Goal: Transaction & Acquisition: Purchase product/service

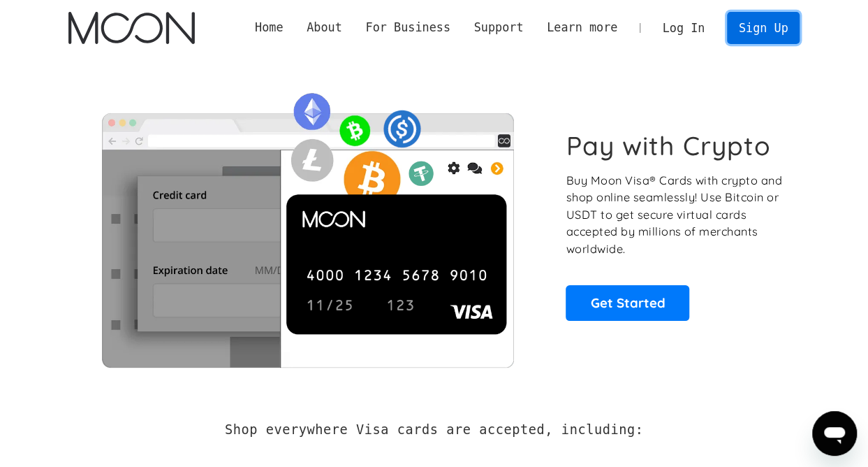
click at [772, 33] on link "Sign Up" at bounding box center [763, 27] width 73 height 31
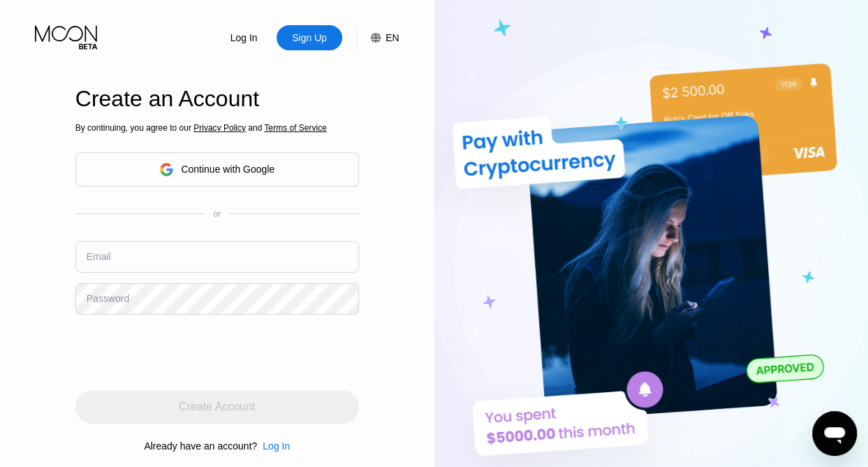
type input "emmabella50@outlook.com"
click at [240, 40] on div "Log In" at bounding box center [244, 38] width 30 height 14
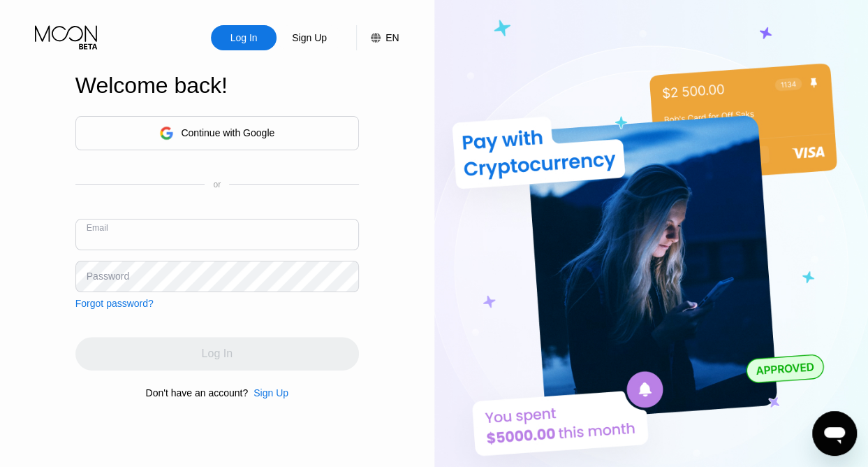
click at [147, 242] on input "text" at bounding box center [217, 234] width 284 height 31
type input "[EMAIL_ADDRESS][DOMAIN_NAME]"
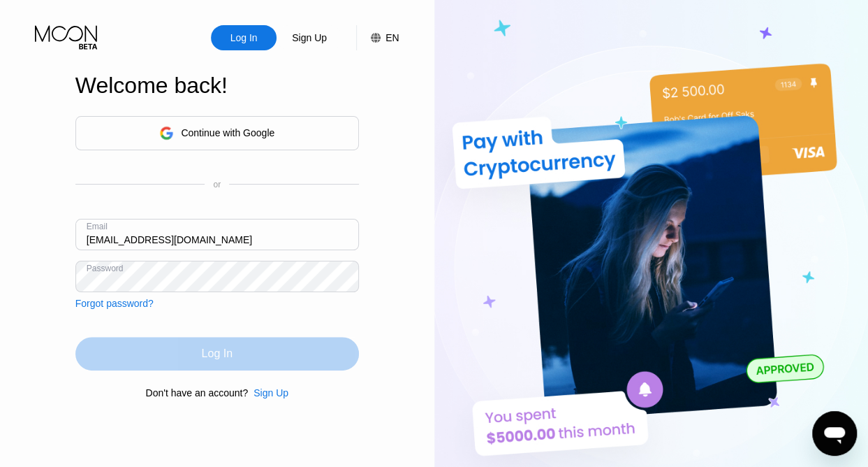
click at [209, 355] on div "Log In" at bounding box center [217, 353] width 31 height 14
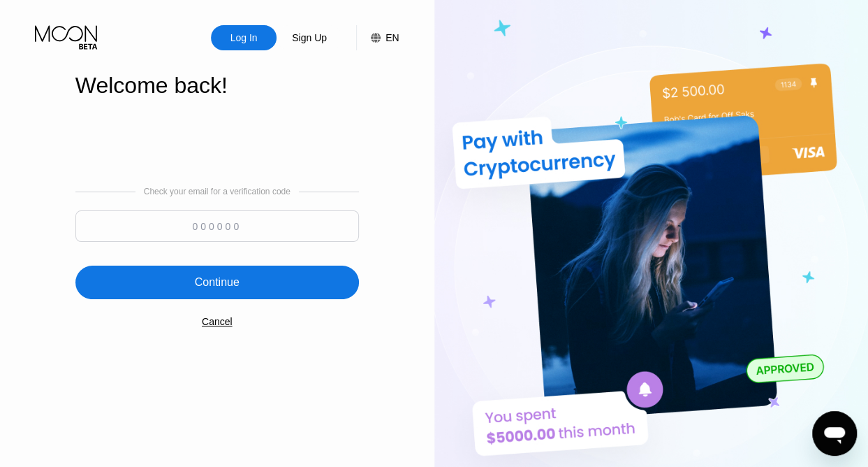
click at [175, 233] on input at bounding box center [217, 225] width 284 height 31
type input "466043"
click at [251, 284] on div "Continue" at bounding box center [217, 282] width 284 height 34
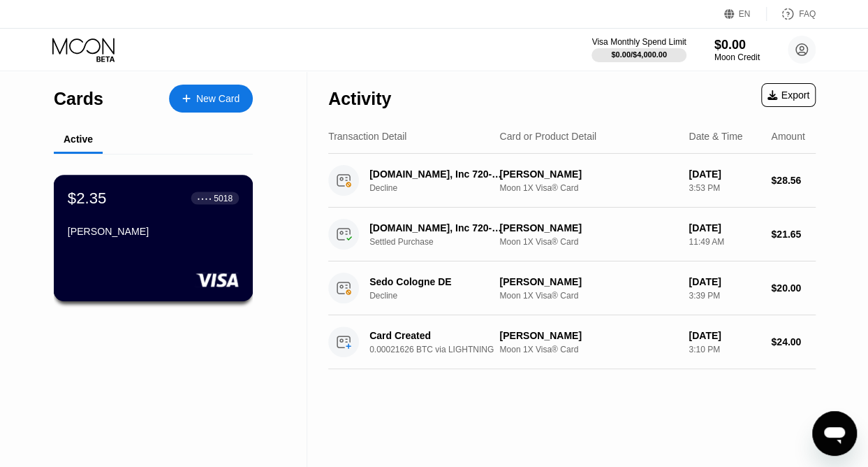
click at [206, 258] on div "$2.35 ● ● ● ● 5018 emma bella" at bounding box center [154, 238] width 200 height 126
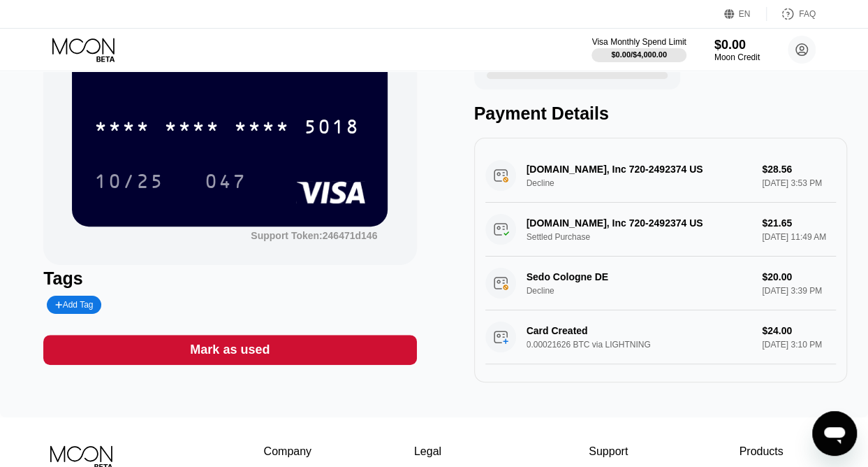
scroll to position [110, 0]
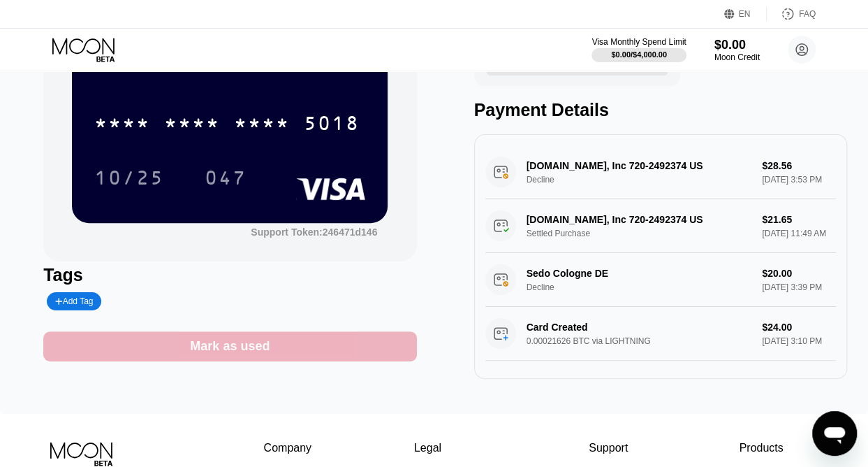
click at [238, 353] on div "Mark as used" at bounding box center [230, 346] width 80 height 16
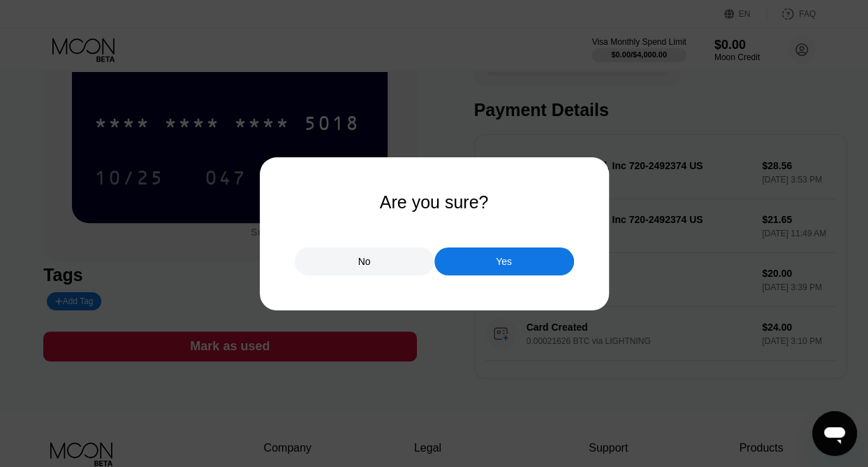
click at [373, 268] on div "No" at bounding box center [365, 261] width 140 height 28
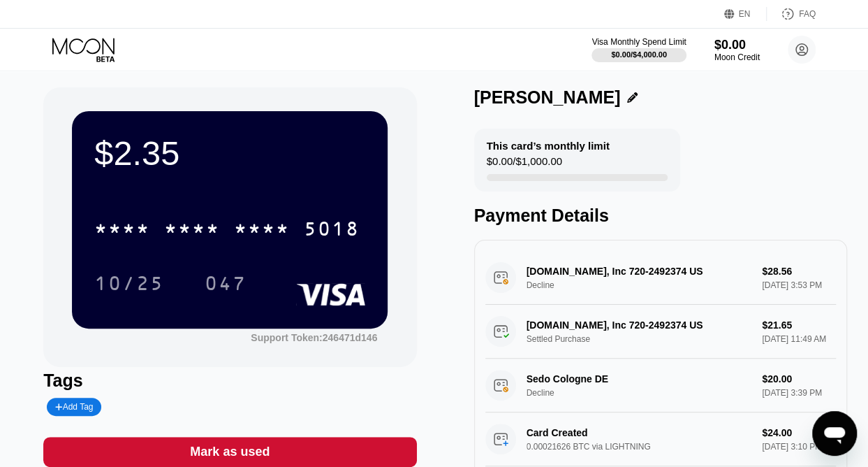
scroll to position [0, 0]
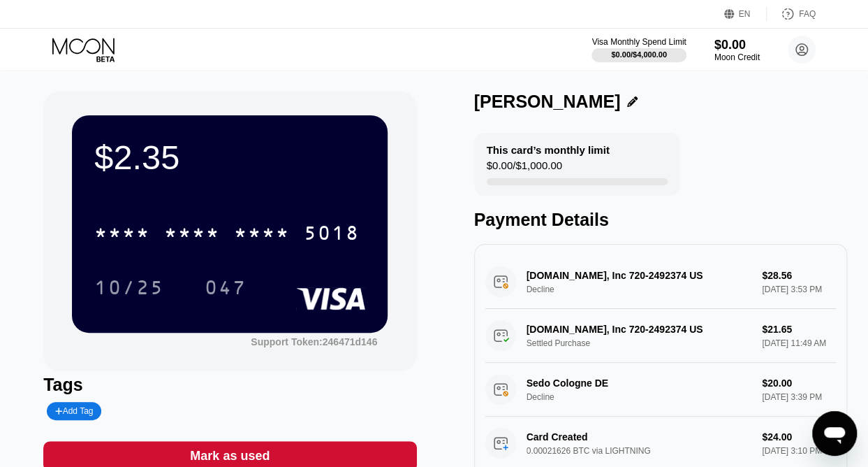
click at [531, 166] on div "$0.00 / $1,000.00" at bounding box center [524, 168] width 75 height 19
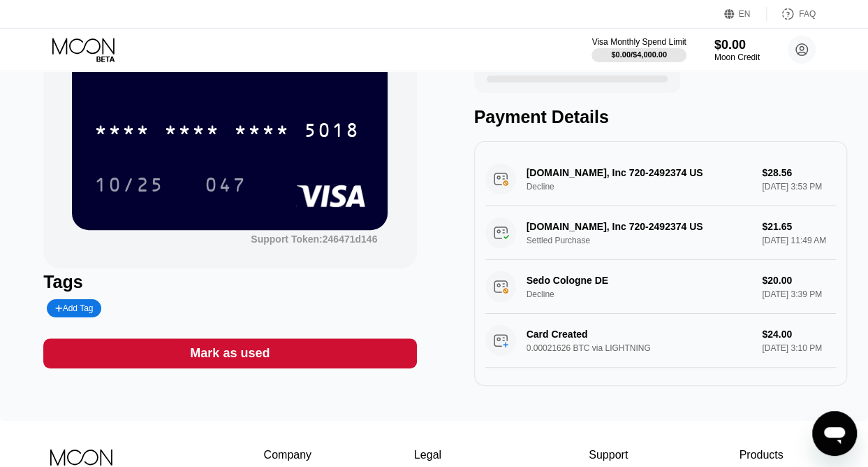
scroll to position [131, 0]
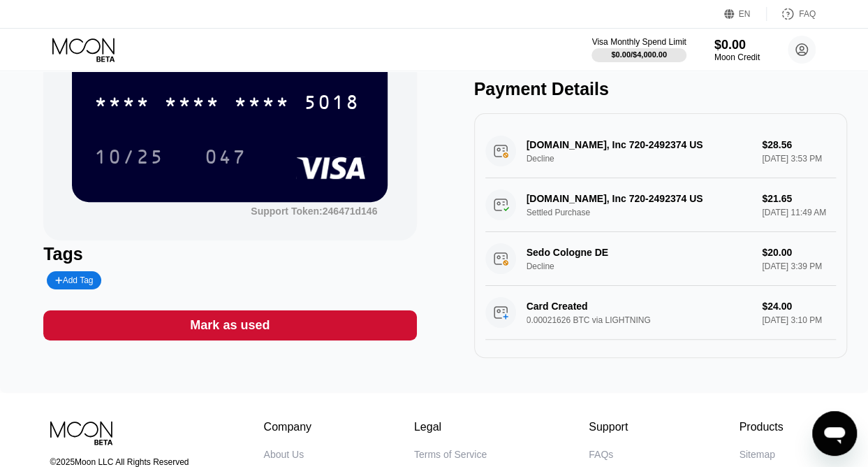
click at [100, 44] on icon at bounding box center [83, 46] width 62 height 16
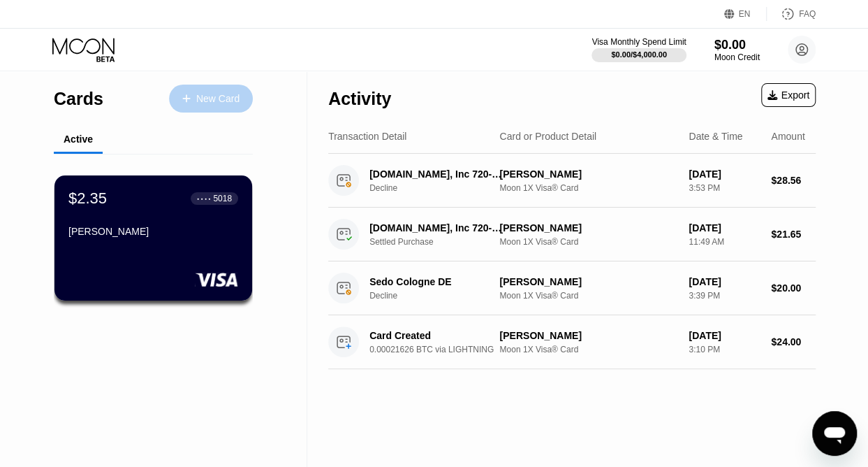
click at [204, 100] on div "New Card" at bounding box center [217, 99] width 43 height 12
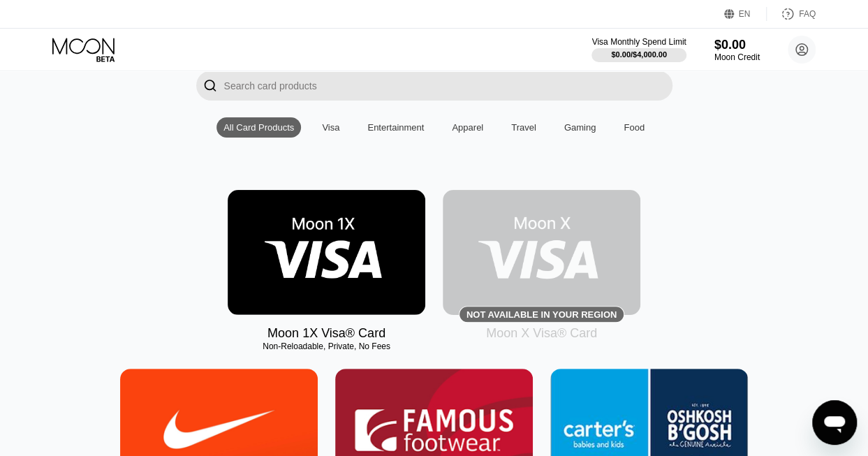
click at [350, 256] on img at bounding box center [327, 252] width 198 height 125
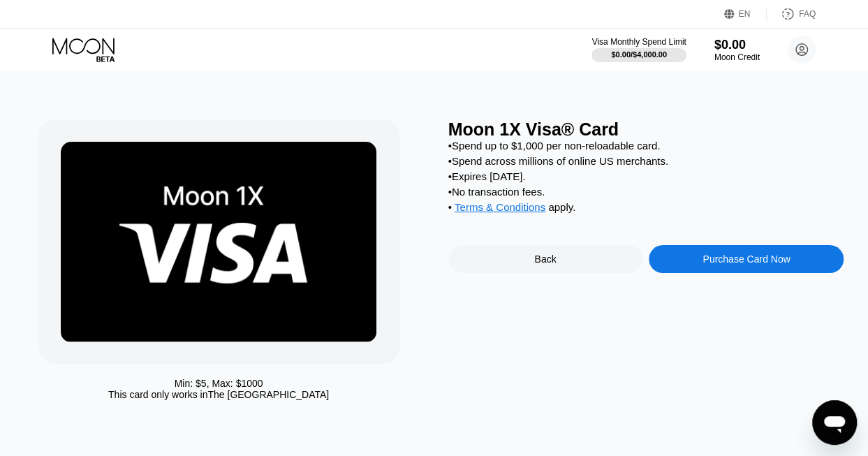
click at [701, 273] on div "Purchase Card Now" at bounding box center [746, 259] width 195 height 28
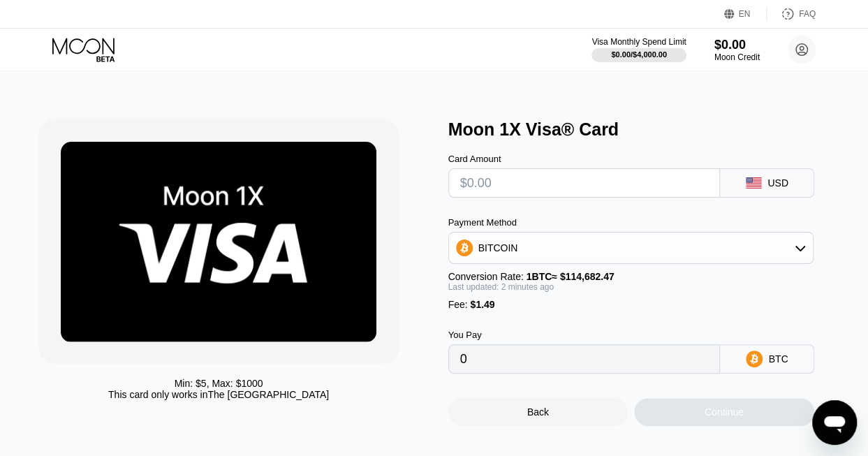
click at [587, 188] on input "text" at bounding box center [584, 183] width 249 height 28
type input "$9"
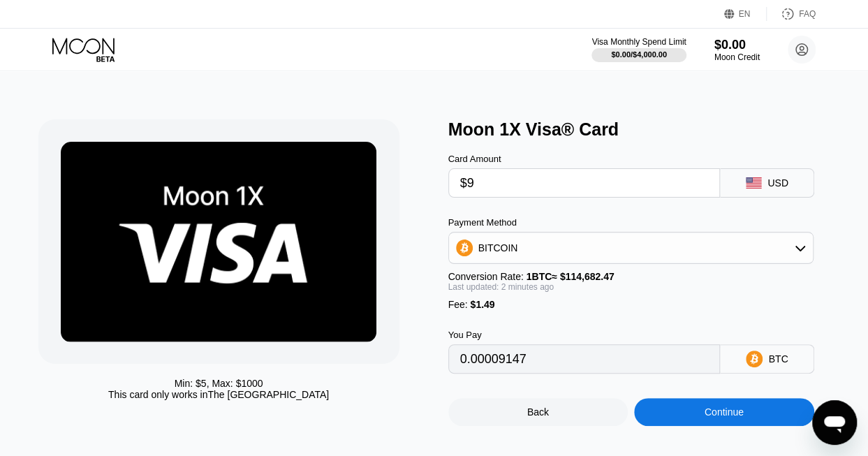
type input "0.00009147"
type input "$9"
click at [516, 261] on div "BITCOIN" at bounding box center [631, 248] width 365 height 28
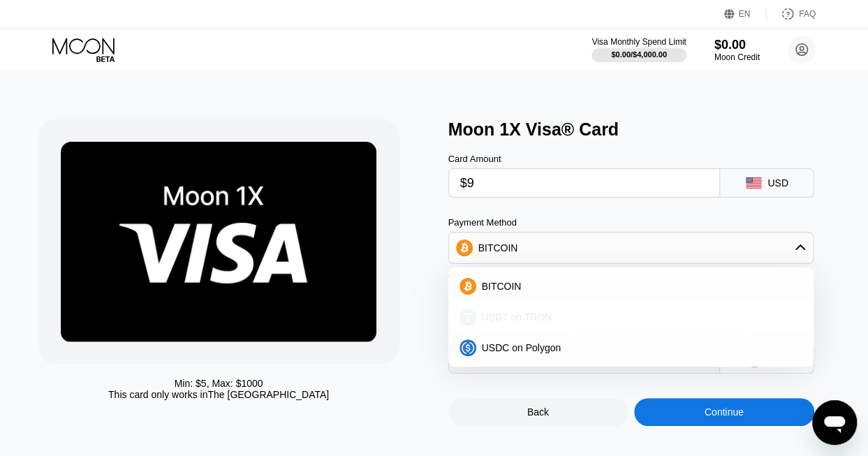
click at [524, 320] on span "USDT on TRON" at bounding box center [517, 316] width 71 height 11
type input "10.60"
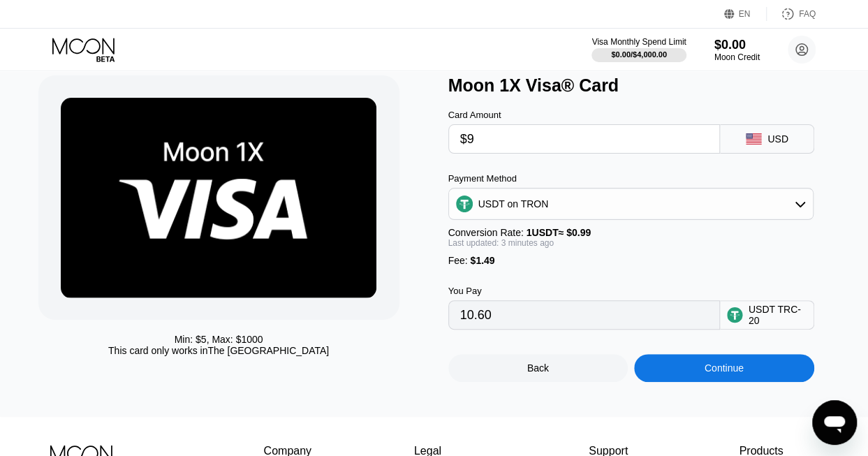
scroll to position [43, 0]
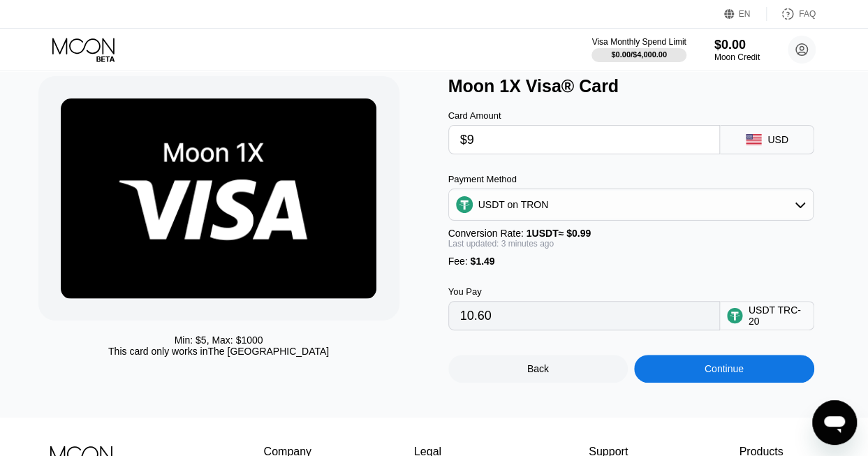
click at [564, 146] on input "$9" at bounding box center [584, 140] width 249 height 28
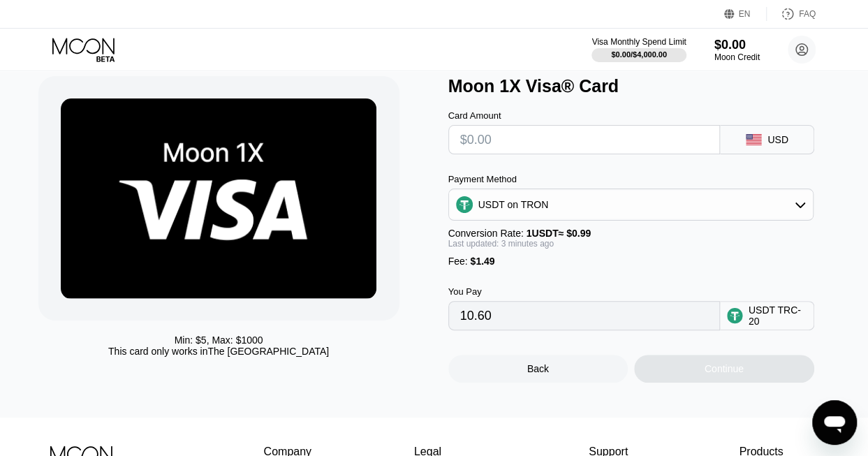
type input "0.00"
type input "$8"
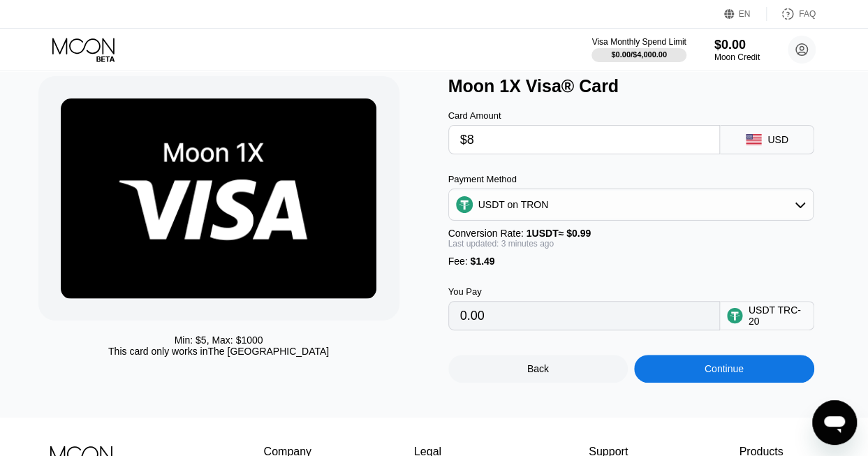
type input "9.59"
type input "$8.7"
type input "10.29"
type input "$8.71"
type input "10.30"
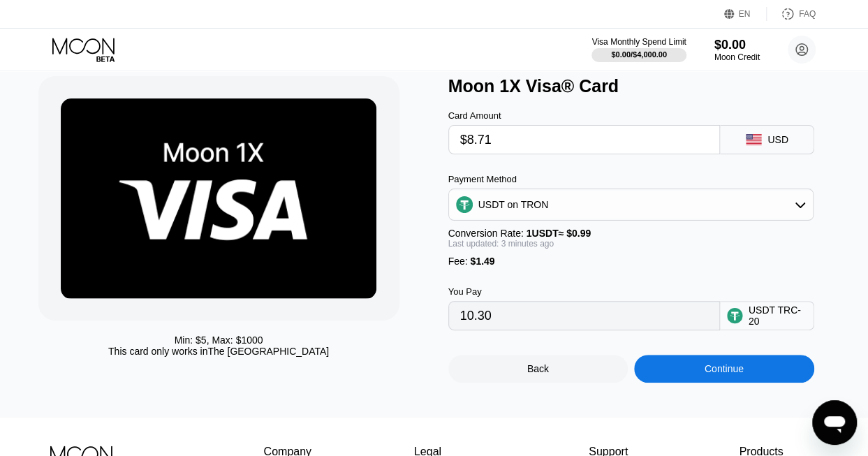
click at [545, 294] on div "You Pay 10.30 USDT TRC-20" at bounding box center [646, 299] width 396 height 64
click at [500, 146] on input "$8.71" at bounding box center [584, 140] width 249 height 28
type input "$8."
type input "9.59"
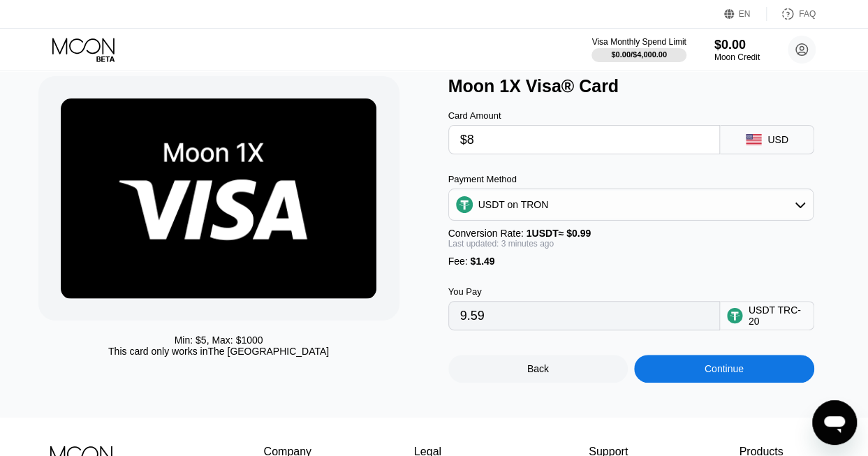
type input "$8"
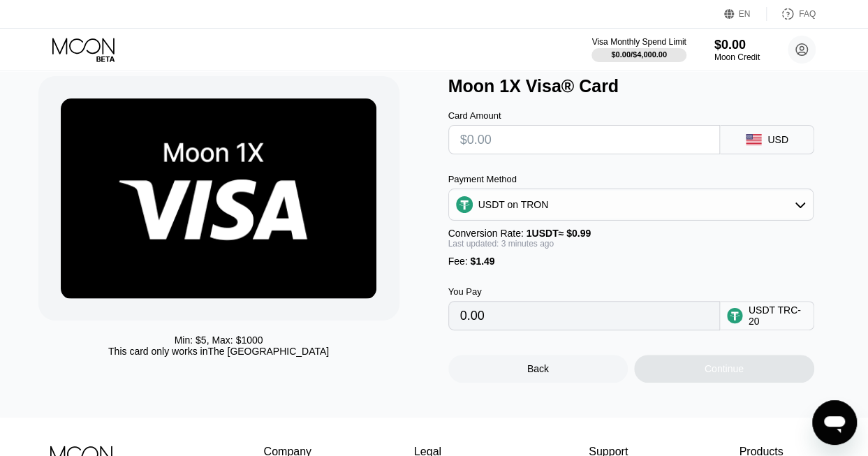
type input "0.00"
click at [550, 210] on div "USDT on TRON" at bounding box center [631, 205] width 365 height 28
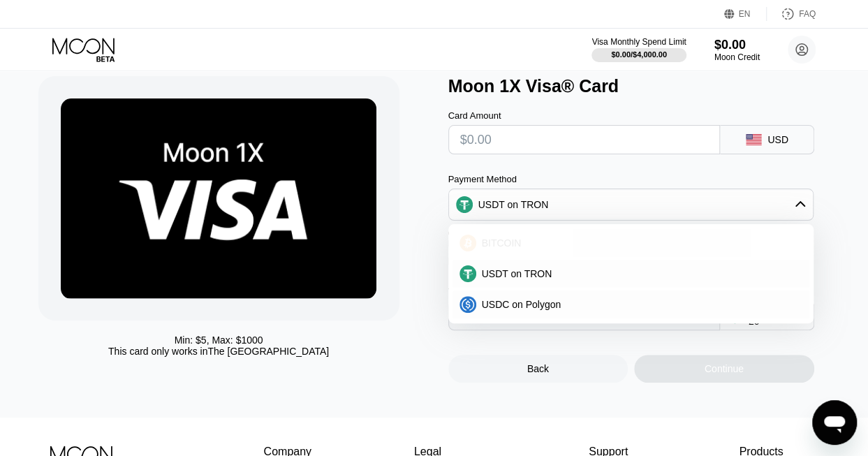
click at [511, 246] on span "BITCOIN" at bounding box center [502, 242] width 40 height 11
type input "0"
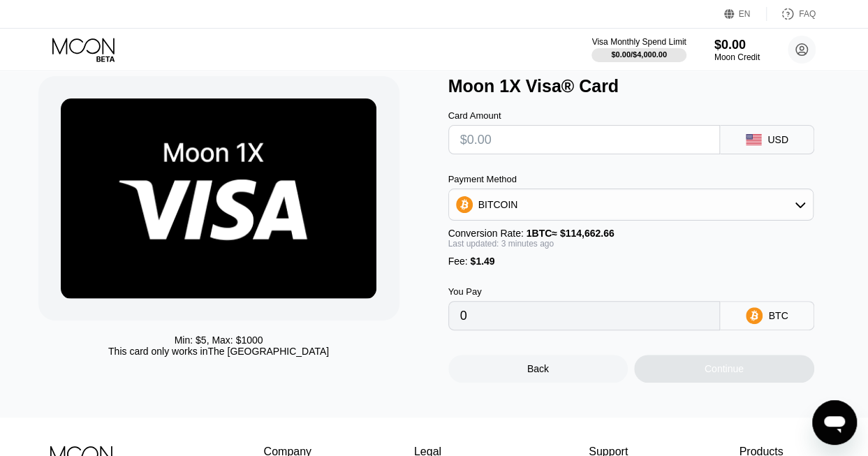
drag, startPoint x: 0, startPoint y: 0, endPoint x: 533, endPoint y: 249, distance: 588.3
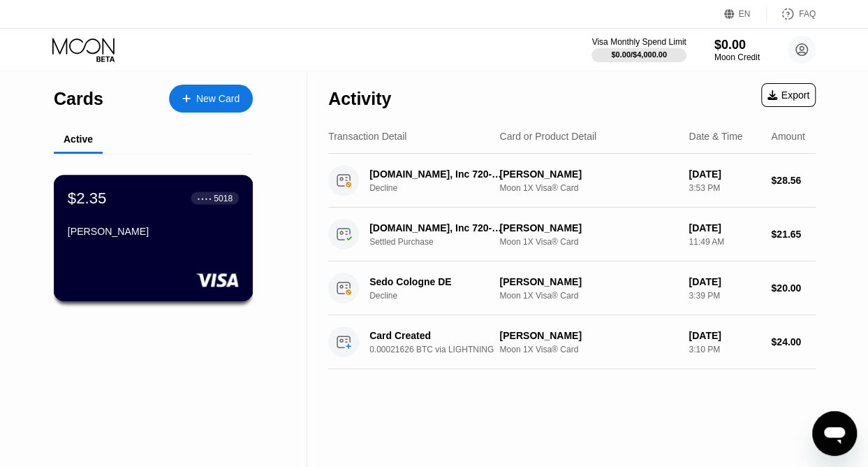
click at [152, 207] on div "$2.35 ● ● ● ● 5018" at bounding box center [153, 198] width 171 height 18
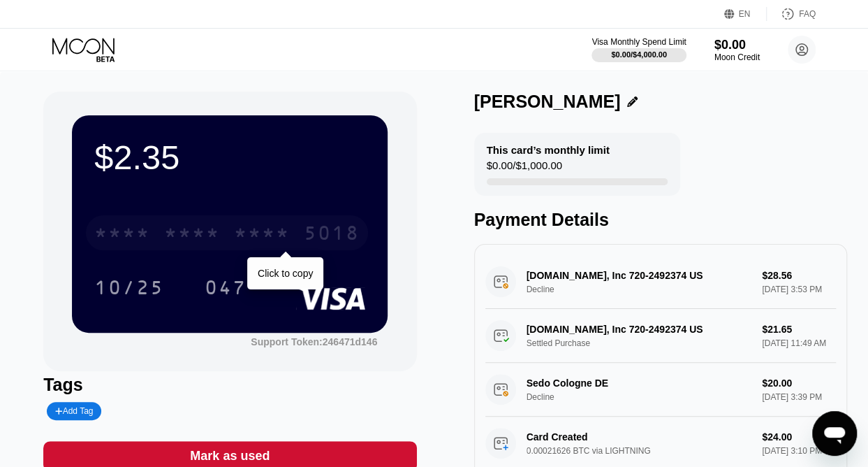
click at [242, 242] on div "* * * *" at bounding box center [262, 234] width 56 height 22
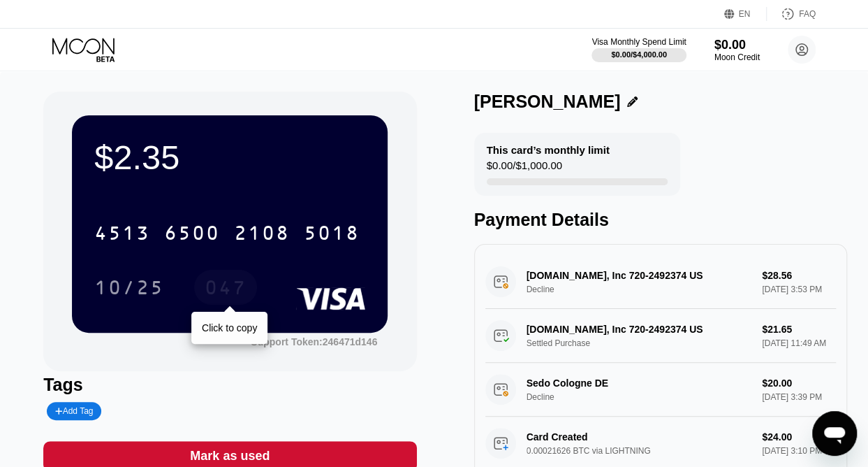
click at [223, 291] on div "047" at bounding box center [226, 289] width 42 height 22
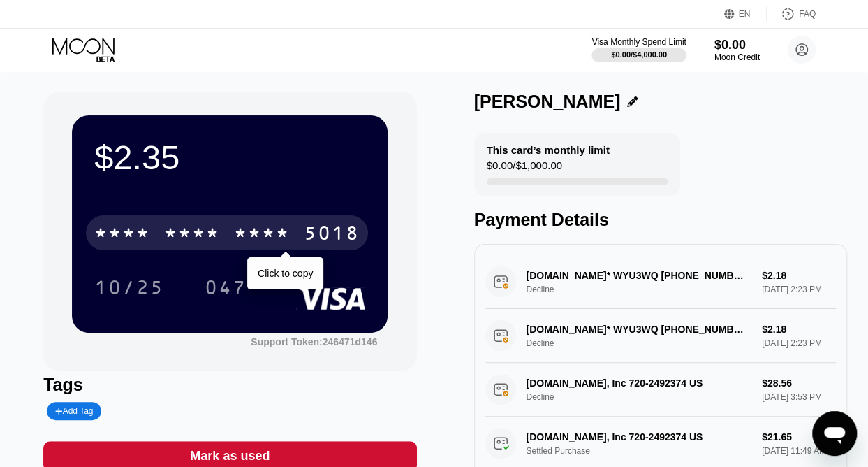
click at [202, 230] on div "* * * *" at bounding box center [192, 234] width 56 height 22
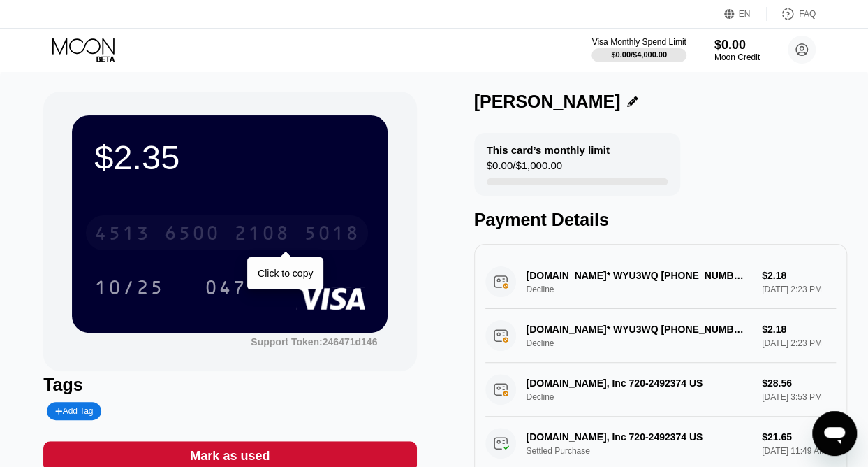
click at [258, 240] on div "2108" at bounding box center [262, 234] width 56 height 22
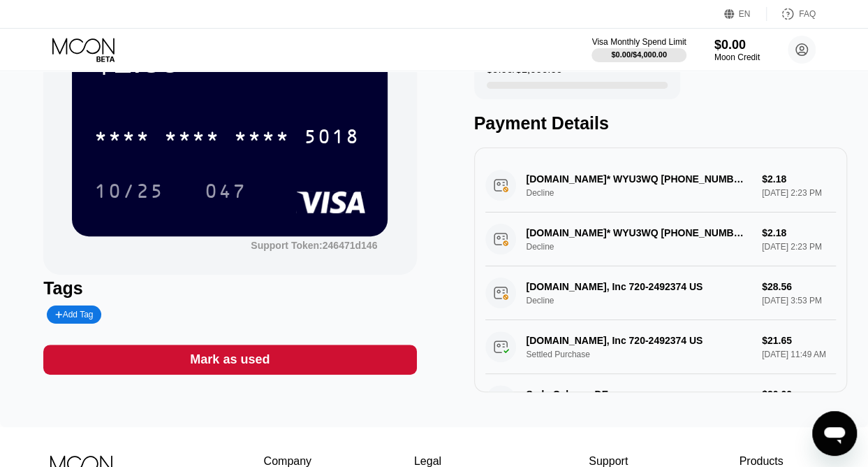
scroll to position [101, 0]
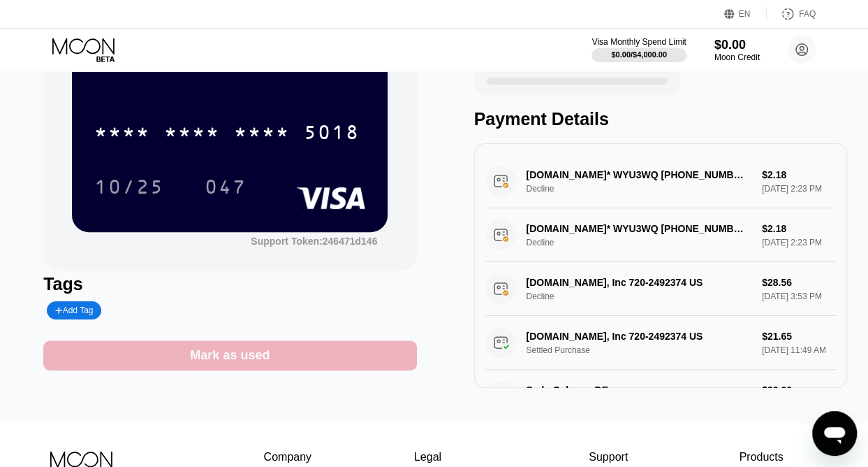
click at [271, 363] on div "Mark as used" at bounding box center [229, 355] width 373 height 30
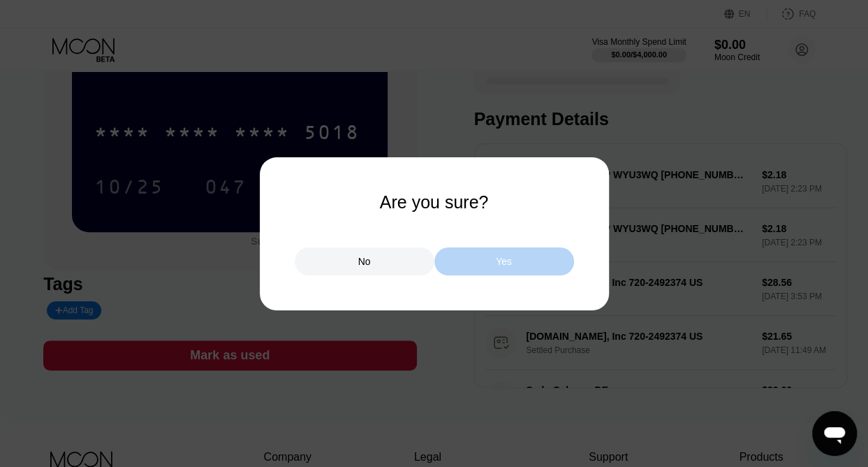
click at [483, 268] on div "Yes" at bounding box center [504, 261] width 140 height 28
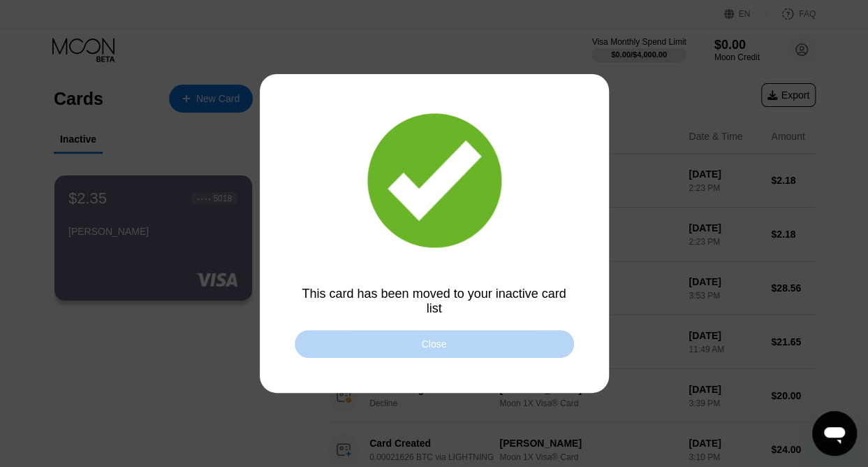
click at [430, 347] on div "Close" at bounding box center [434, 343] width 25 height 11
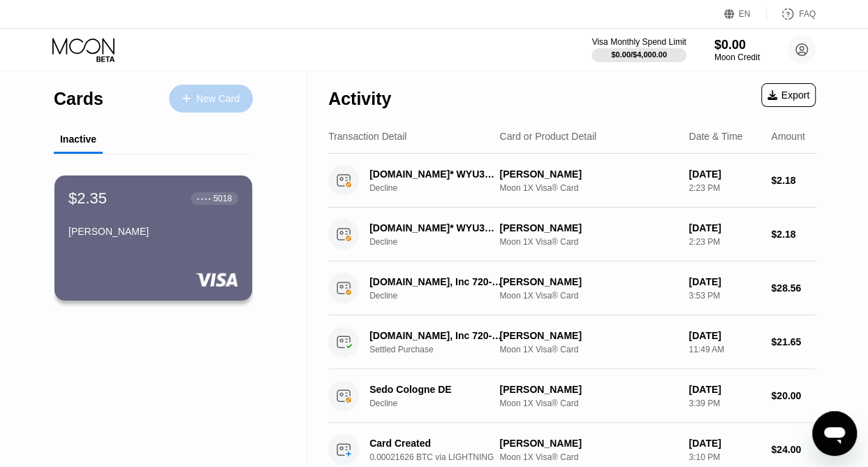
click at [228, 93] on div "New Card" at bounding box center [217, 99] width 43 height 12
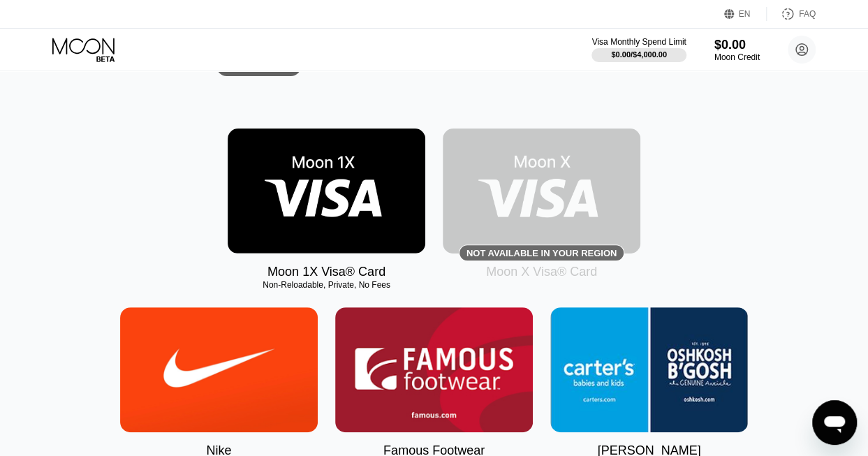
scroll to position [165, 0]
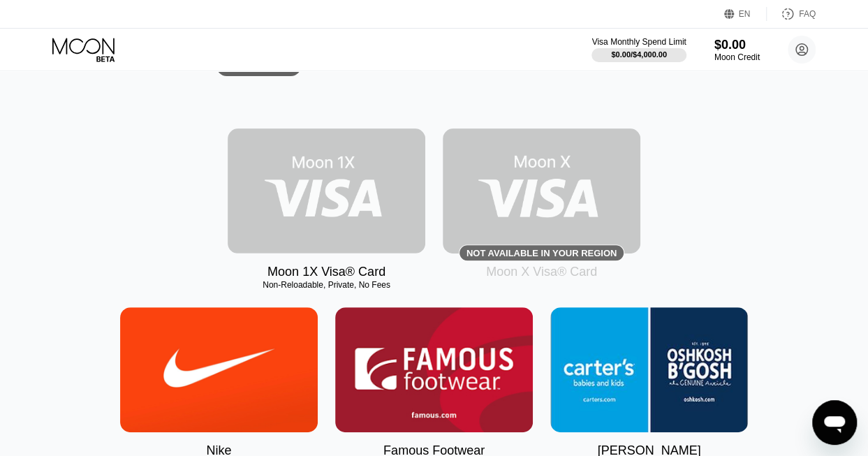
click at [312, 193] on img at bounding box center [327, 191] width 198 height 125
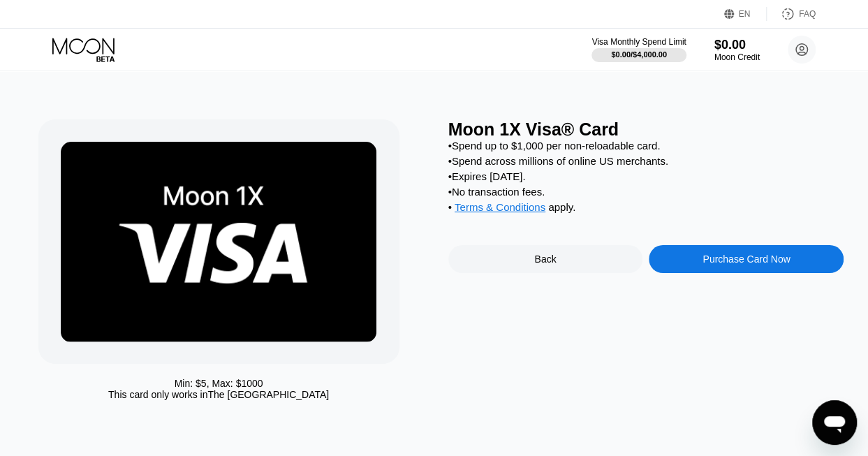
click at [756, 265] on div "Purchase Card Now" at bounding box center [746, 259] width 87 height 11
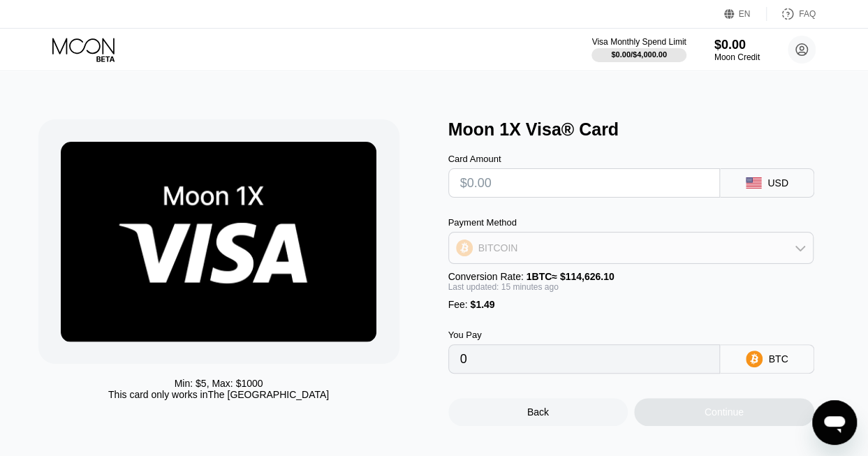
click at [589, 259] on div "BITCOIN" at bounding box center [631, 248] width 365 height 28
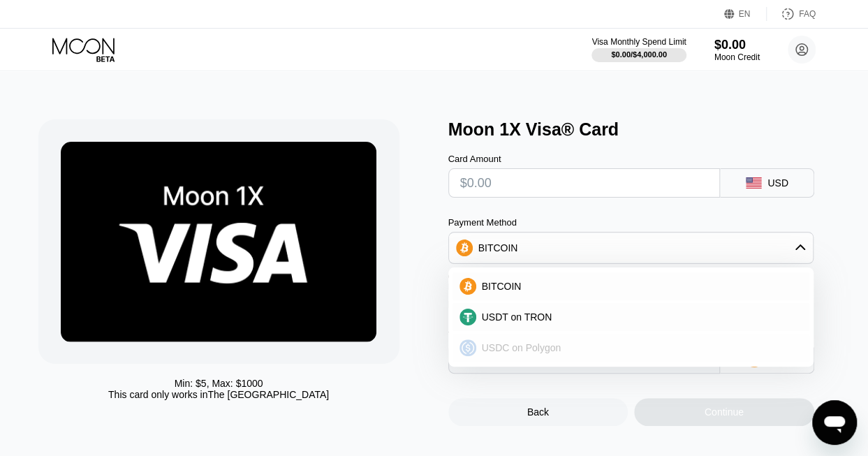
click at [534, 353] on span "USDC on Polygon" at bounding box center [522, 347] width 80 height 11
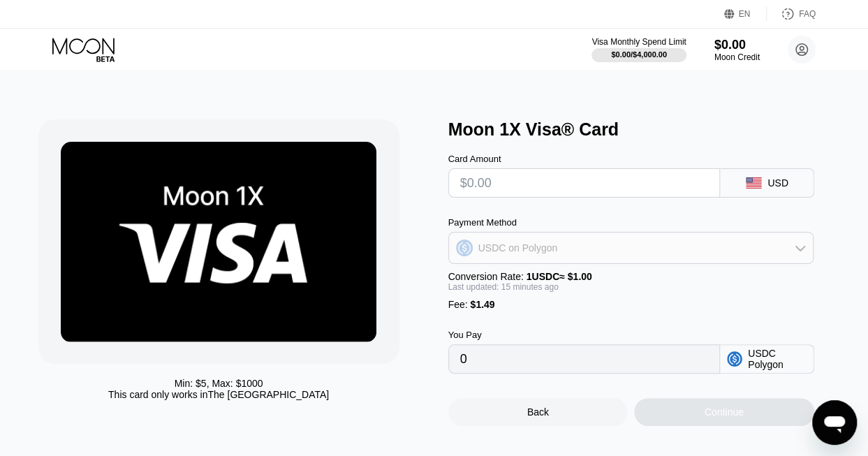
click at [557, 262] on div "USDC on Polygon" at bounding box center [631, 248] width 365 height 28
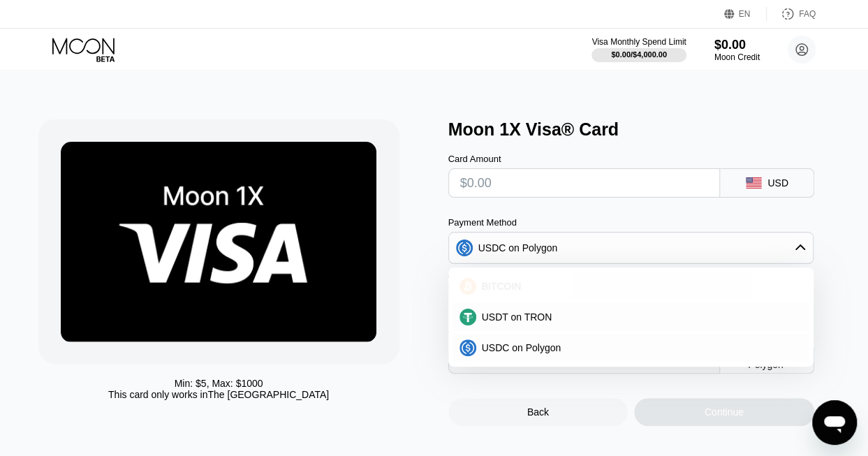
click at [510, 287] on span "BITCOIN" at bounding box center [502, 286] width 40 height 11
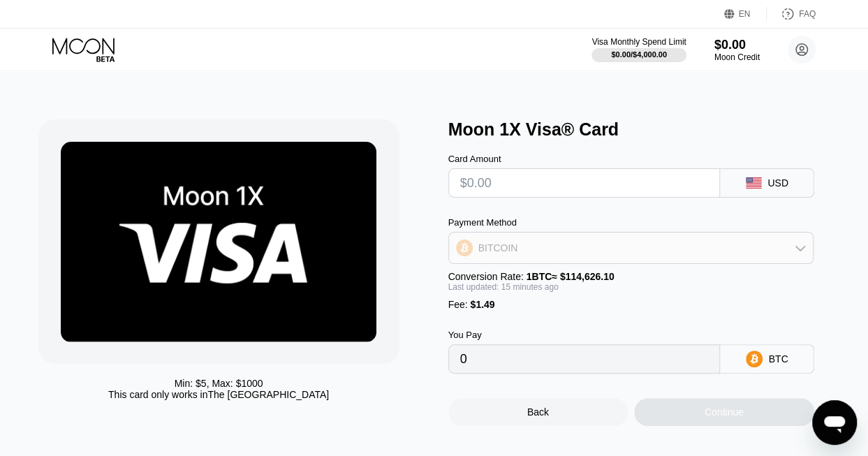
click at [521, 255] on div "BITCOIN" at bounding box center [631, 248] width 365 height 28
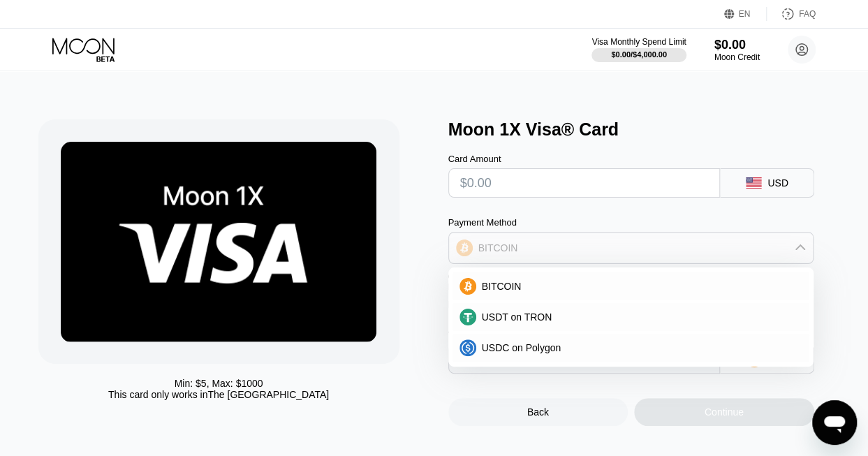
click at [521, 255] on div "BITCOIN" at bounding box center [631, 248] width 365 height 28
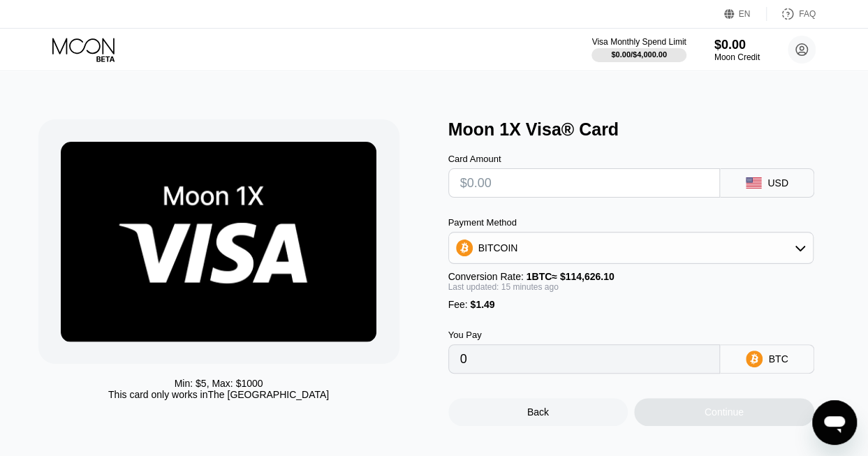
click at [504, 183] on input "text" at bounding box center [584, 183] width 249 height 28
click at [66, 51] on icon at bounding box center [84, 50] width 65 height 24
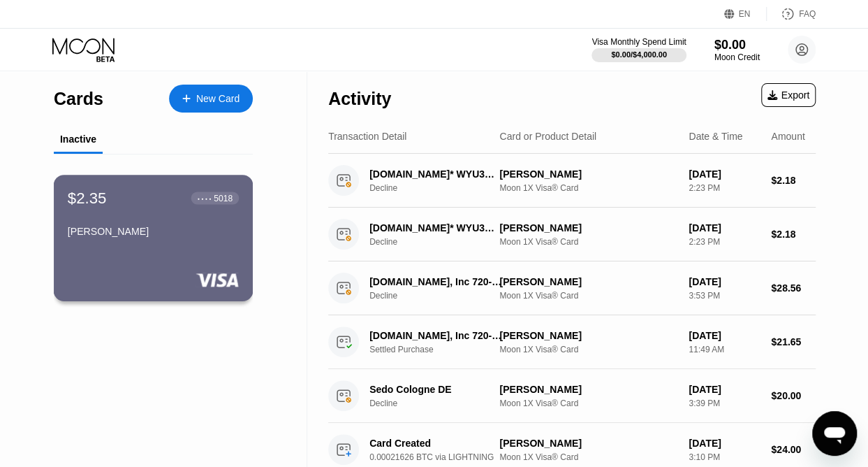
click at [151, 217] on div "$2.35 ● ● ● ● 5018 emma bella" at bounding box center [153, 216] width 171 height 54
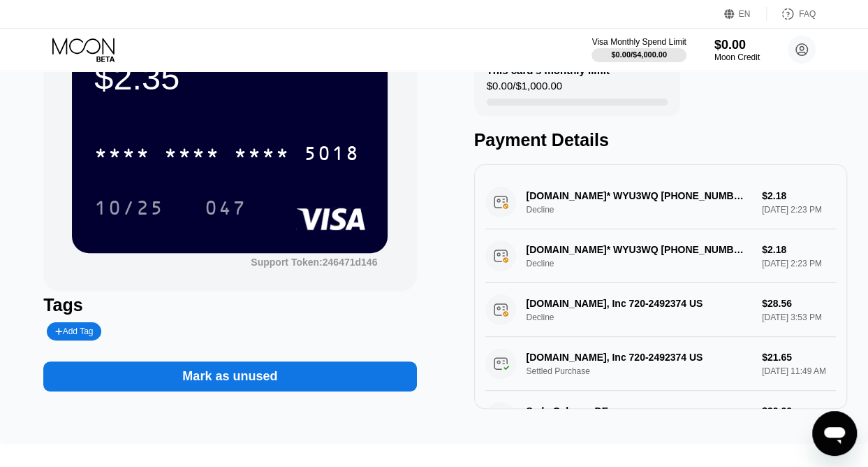
scroll to position [86, 0]
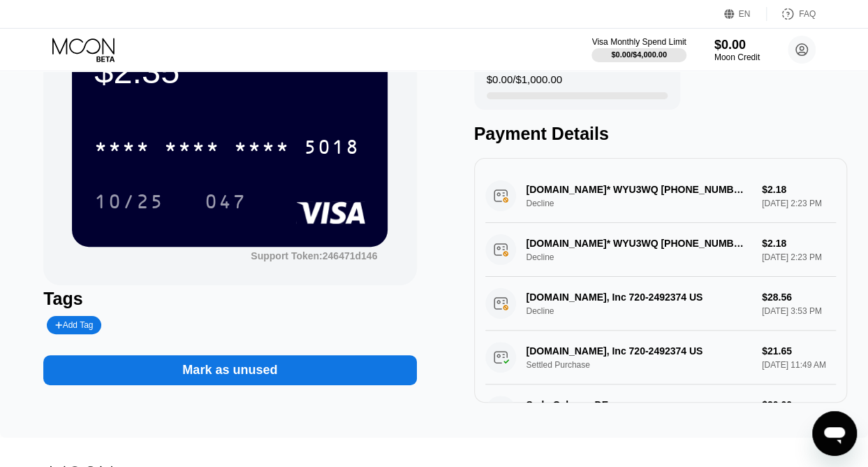
drag, startPoint x: 272, startPoint y: 376, endPoint x: 228, endPoint y: 373, distance: 44.8
click at [228, 373] on div "Mark as unused" at bounding box center [229, 370] width 95 height 16
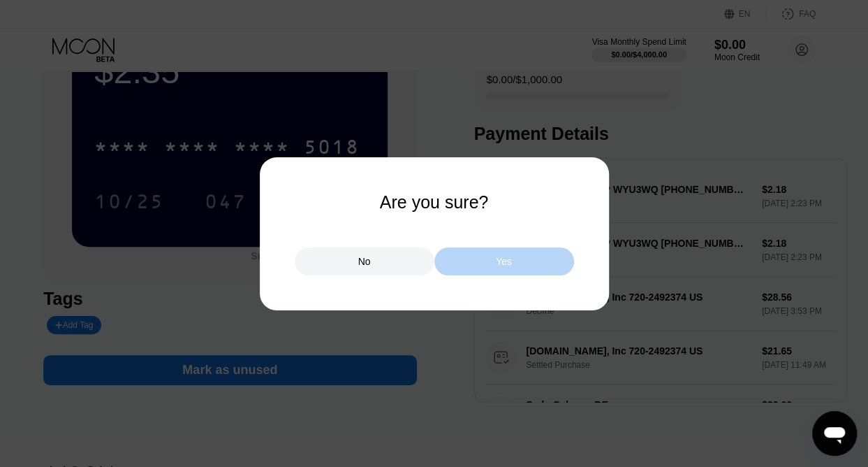
click at [518, 254] on div "Yes" at bounding box center [504, 261] width 140 height 28
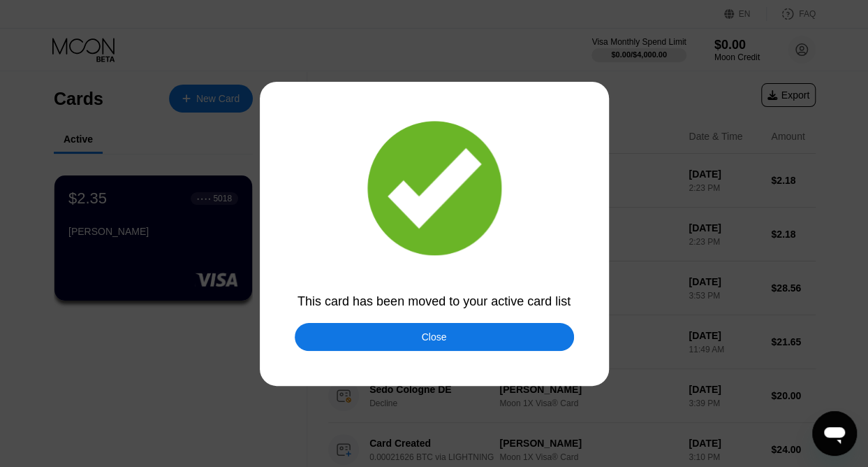
click at [464, 337] on div "Close" at bounding box center [434, 337] width 279 height 28
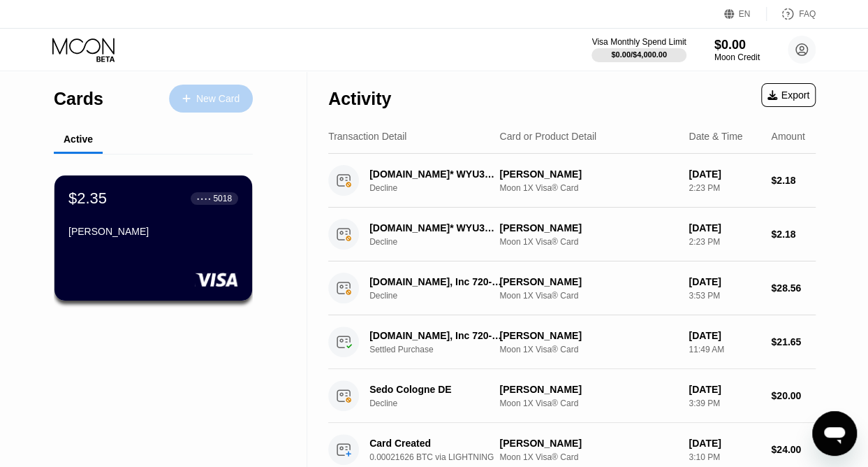
click at [218, 101] on div "New Card" at bounding box center [217, 99] width 43 height 12
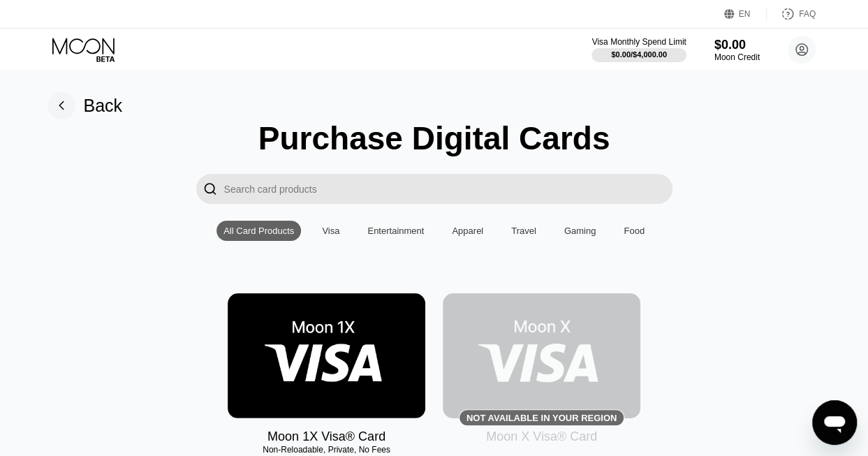
click at [329, 339] on img at bounding box center [327, 355] width 198 height 125
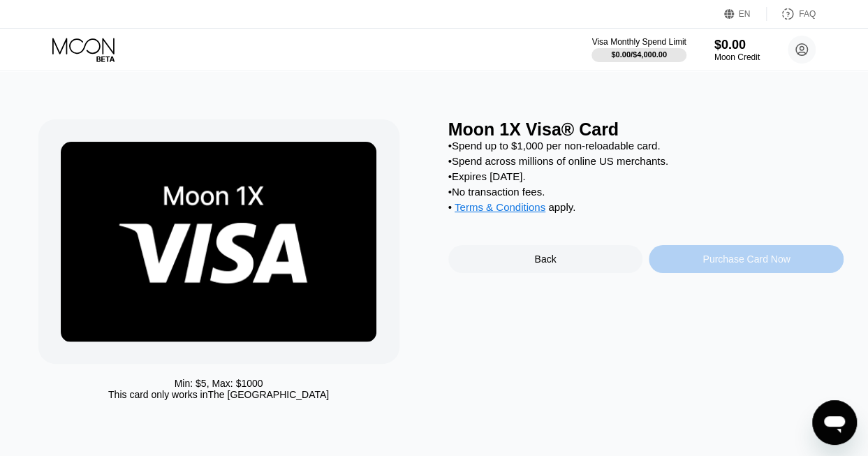
click at [749, 263] on div "Purchase Card Now" at bounding box center [746, 259] width 195 height 28
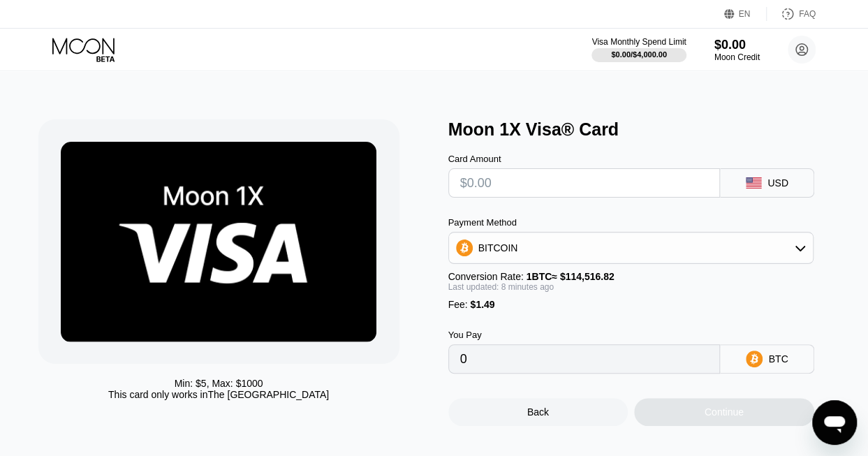
click at [537, 191] on input "text" at bounding box center [584, 183] width 249 height 28
type input "$9"
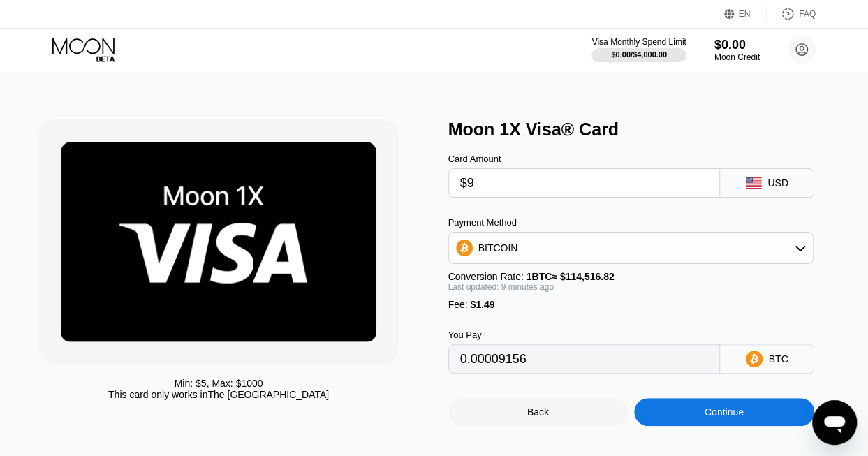
type input "0.00009156"
type input "$9"
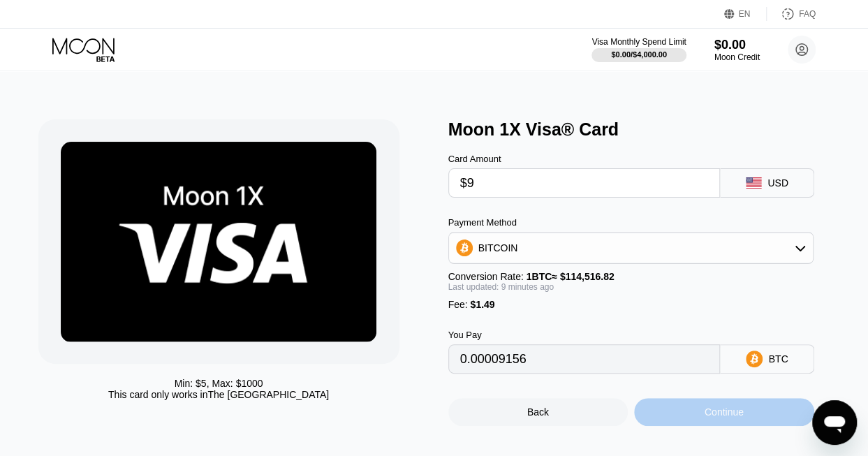
click at [715, 418] on div "Continue" at bounding box center [724, 411] width 39 height 11
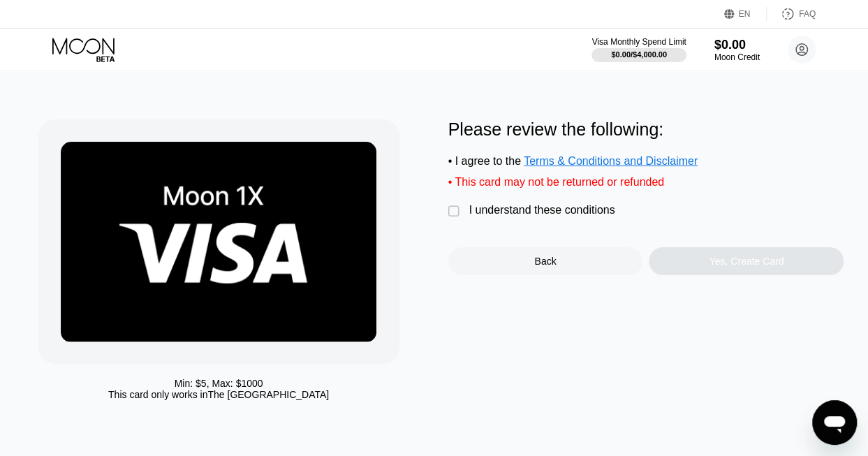
click at [448, 219] on div "" at bounding box center [455, 212] width 14 height 14
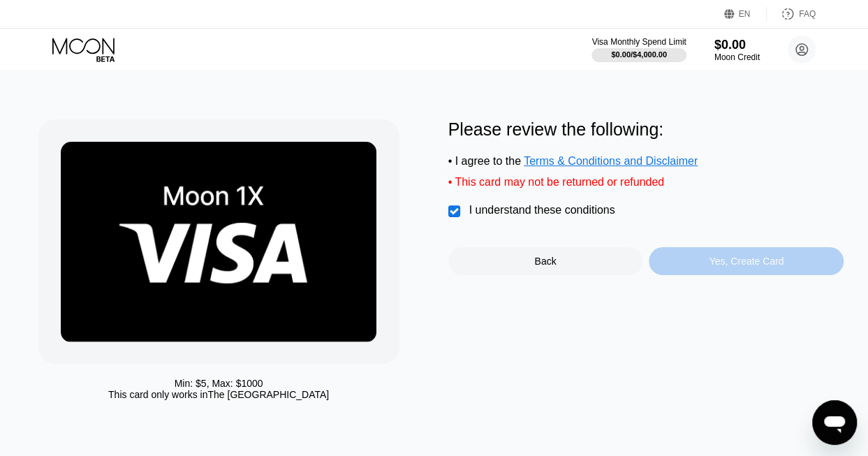
click at [721, 267] on div "Yes, Create Card" at bounding box center [746, 261] width 75 height 11
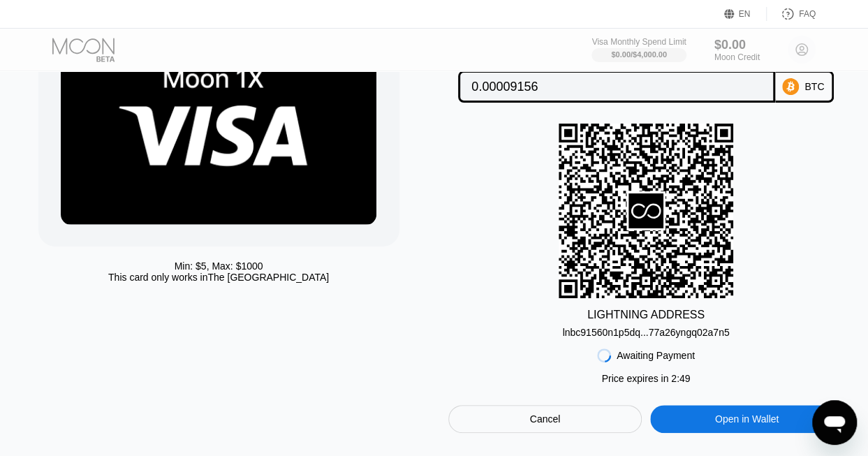
scroll to position [118, 0]
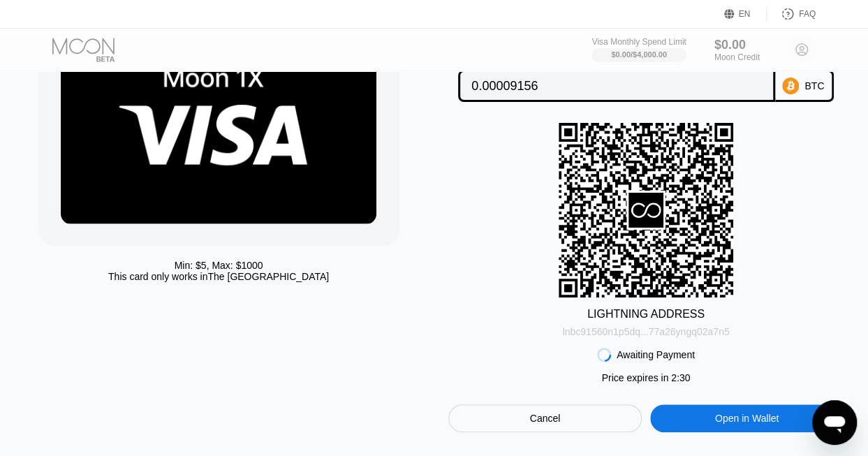
click at [669, 336] on div "lnbc91560n1p5dq...77a26yngq02a7n5" at bounding box center [645, 331] width 167 height 11
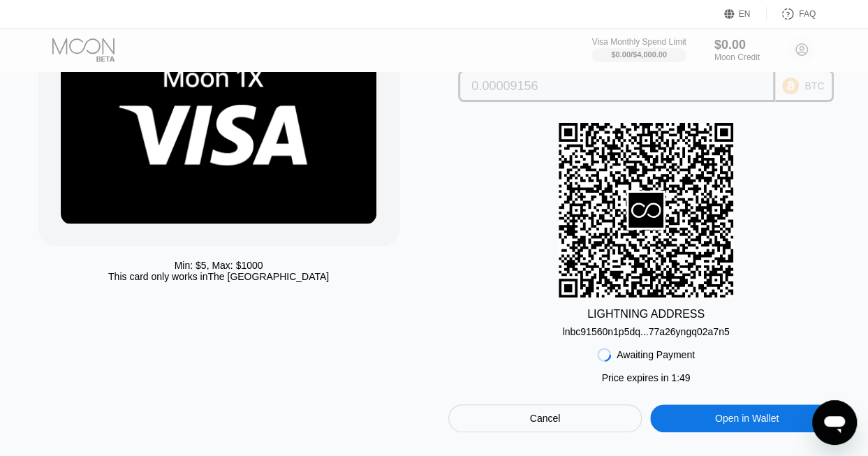
click at [700, 94] on input "0.00009156" at bounding box center [616, 86] width 290 height 28
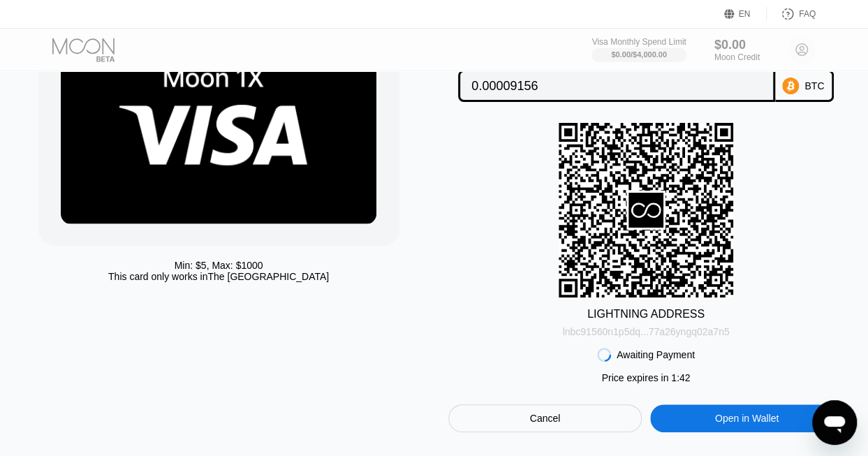
click at [609, 337] on div "lnbc91560n1p5dq...77a26yngq02a7n5" at bounding box center [645, 331] width 167 height 11
click at [549, 419] on div "Cancel" at bounding box center [545, 418] width 31 height 13
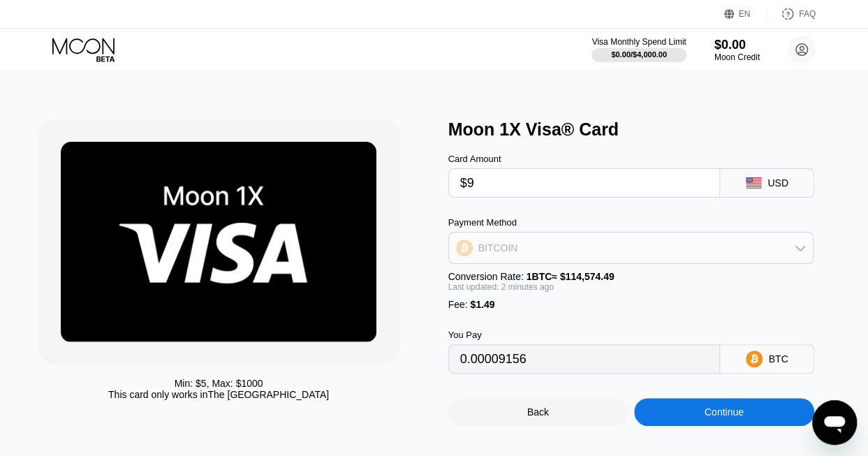
click at [746, 252] on div "BITCOIN" at bounding box center [631, 248] width 365 height 28
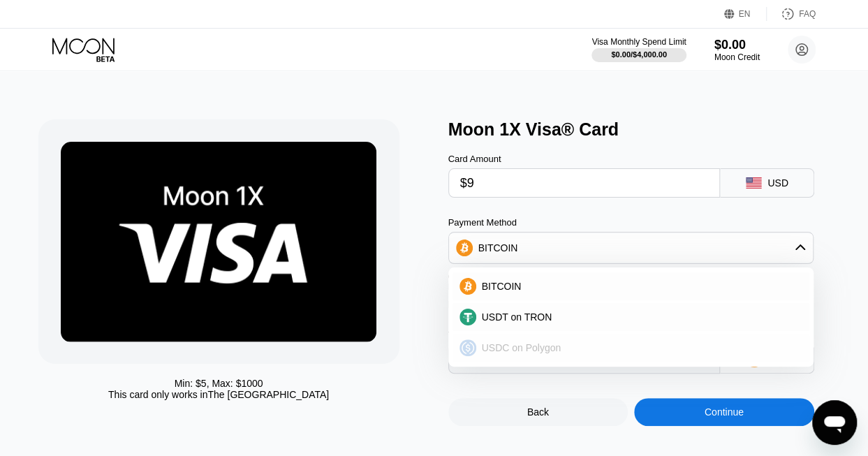
click at [552, 359] on div "USDC on Polygon" at bounding box center [632, 348] width 358 height 28
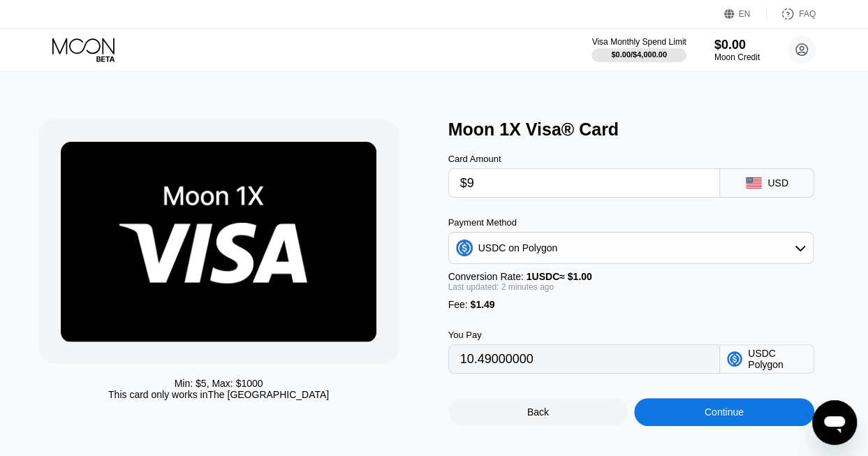
type input "10.49000000"
click at [581, 371] on input "10.49000000" at bounding box center [584, 359] width 249 height 28
click at [89, 44] on icon at bounding box center [84, 50] width 65 height 24
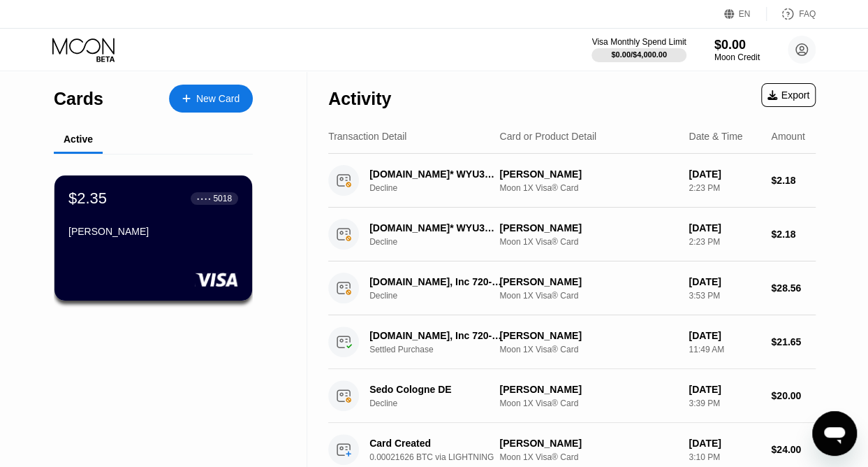
click at [89, 44] on icon at bounding box center [84, 50] width 65 height 24
click at [143, 231] on div "[PERSON_NAME]" at bounding box center [153, 231] width 171 height 11
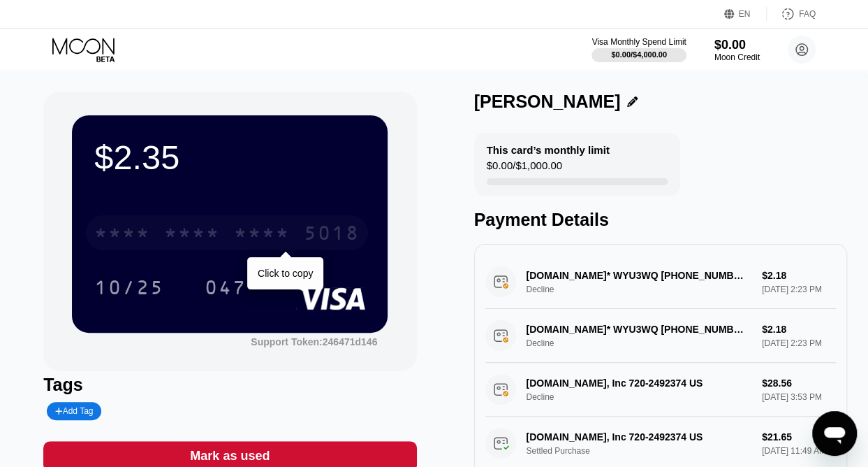
click at [230, 230] on div "* * * * * * * * * * * * 5018" at bounding box center [227, 232] width 282 height 35
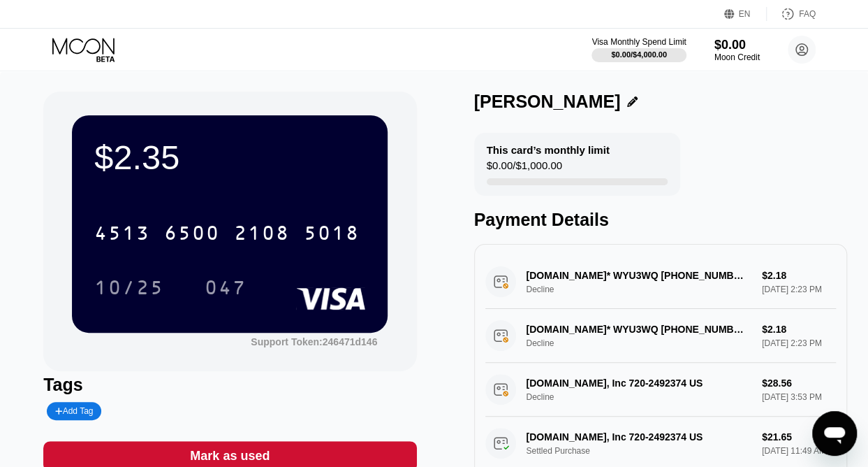
click at [466, 56] on div "Visa Monthly Spend Limit $0.00 / $4,000.00 $0.00 Moon Credit emmabella50@outloo…" at bounding box center [434, 50] width 868 height 42
click at [461, 61] on div "Visa Monthly Spend Limit $0.00 / $4,000.00 $0.00 Moon Credit emmabella50@outloo…" at bounding box center [434, 50] width 868 height 42
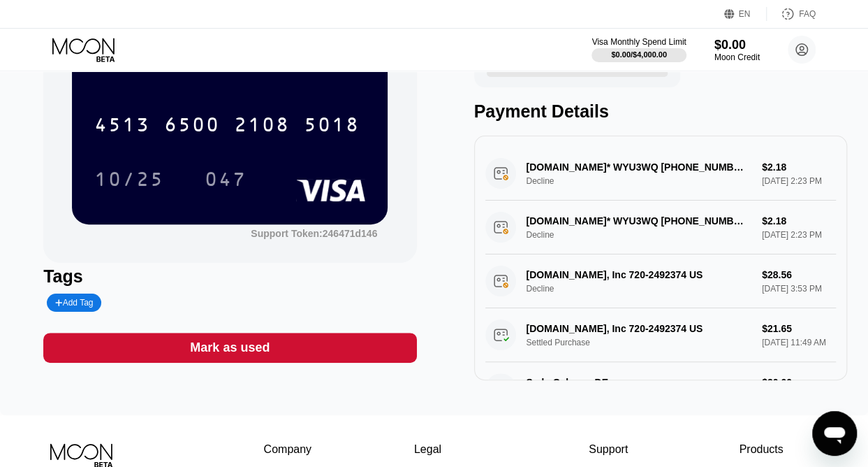
scroll to position [275, 0]
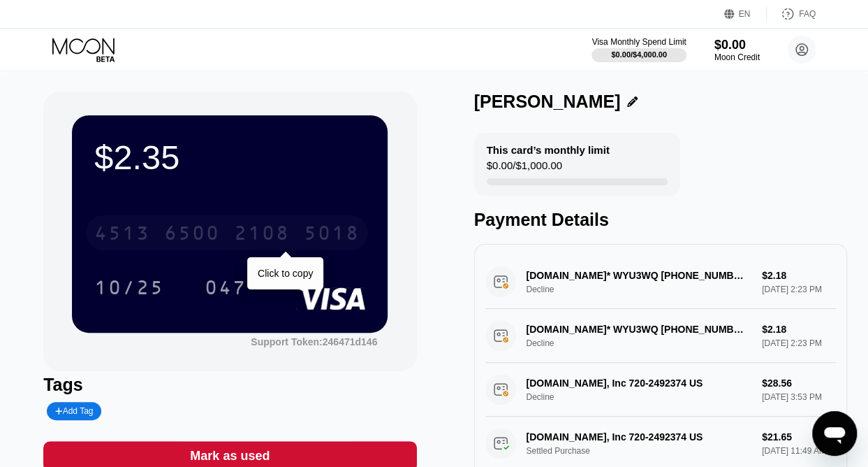
click at [198, 228] on div "6500" at bounding box center [192, 234] width 56 height 22
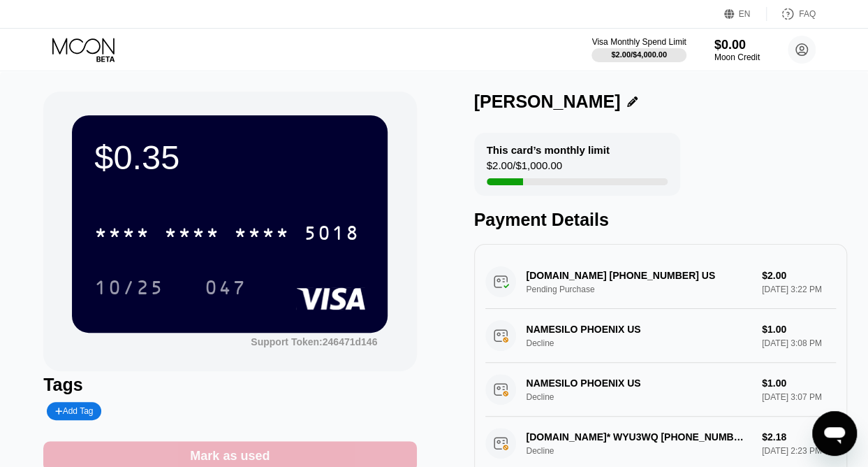
click at [286, 453] on div "Mark as used" at bounding box center [229, 456] width 373 height 30
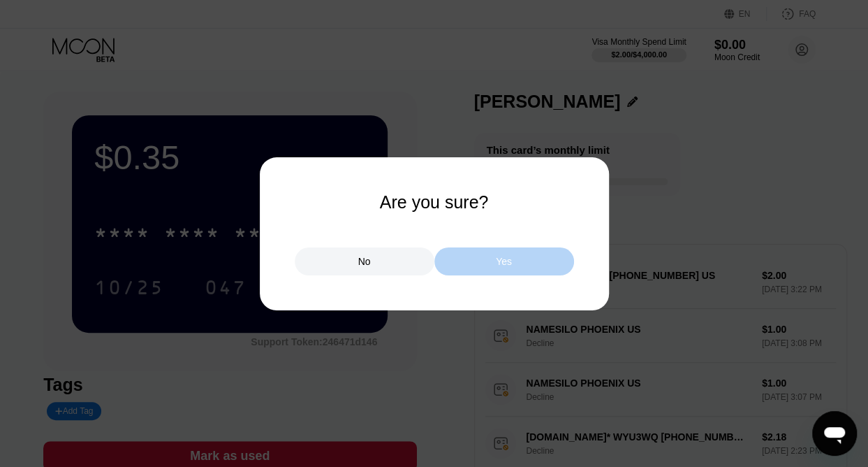
click at [523, 249] on div "Yes" at bounding box center [504, 261] width 140 height 28
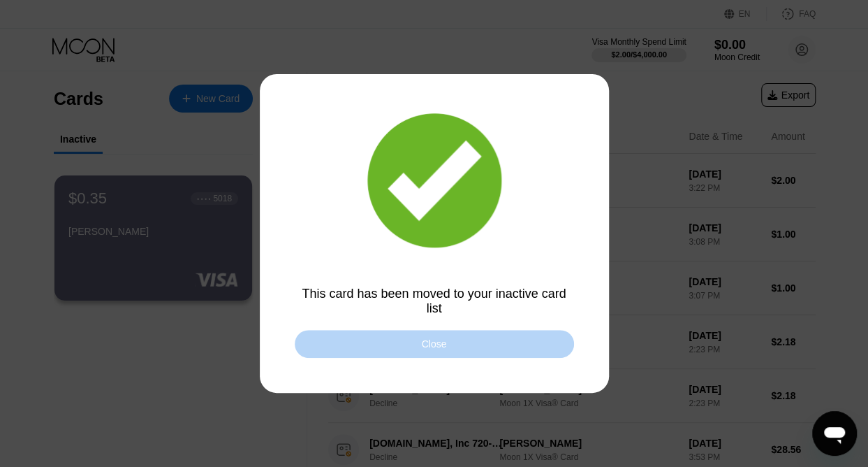
click at [464, 349] on div "Close" at bounding box center [434, 344] width 279 height 28
